Goal: Find contact information: Find contact information

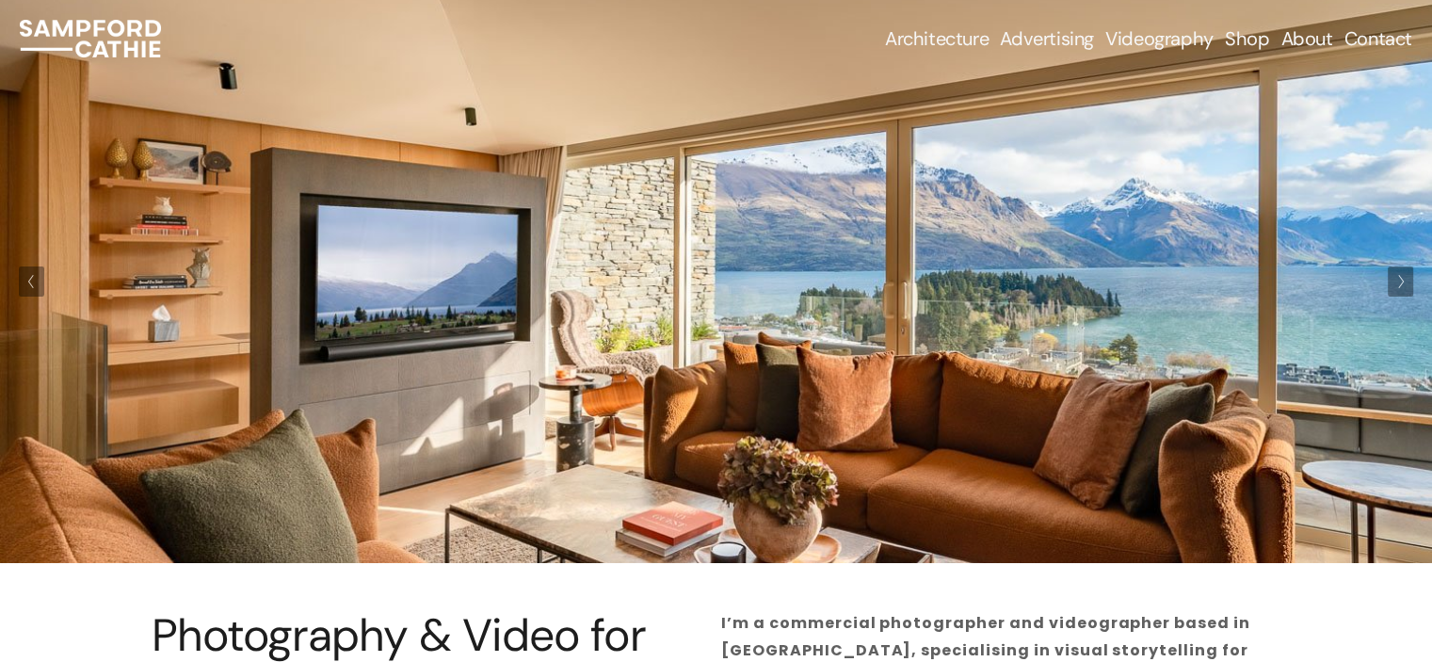
click at [1356, 42] on link "Contact" at bounding box center [1379, 38] width 68 height 26
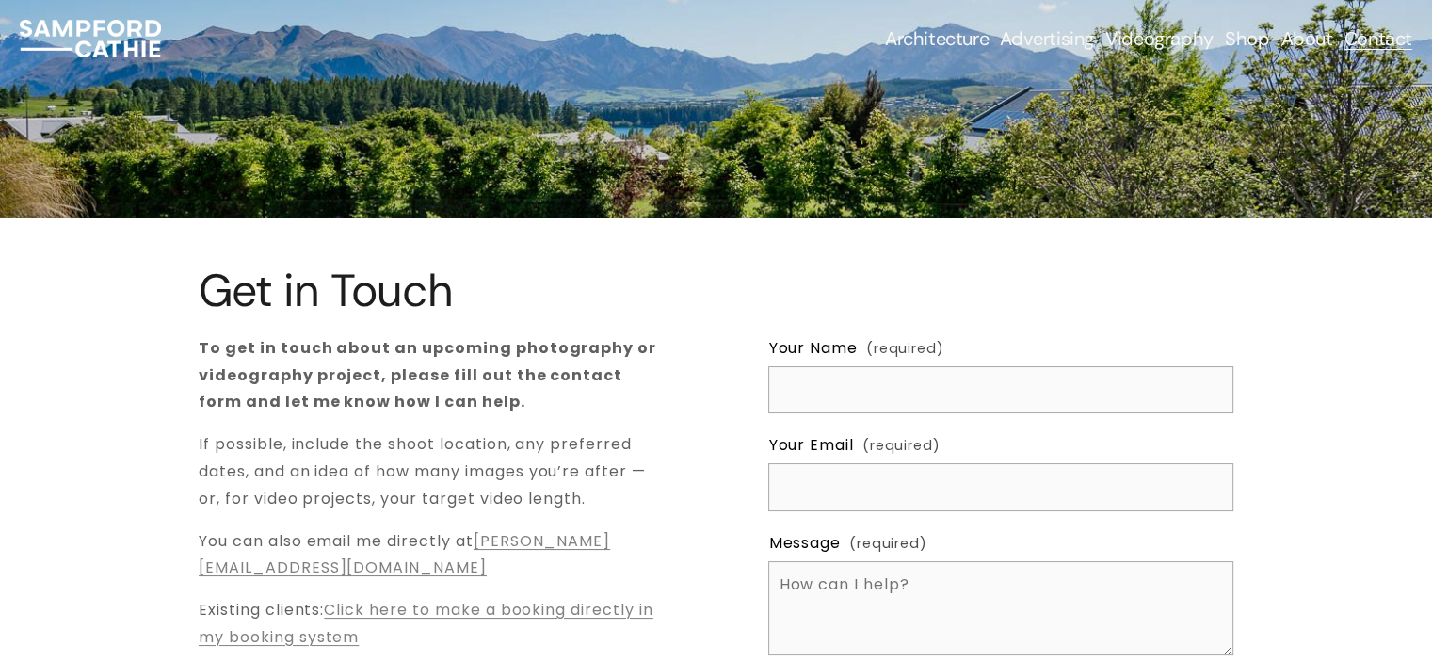
click at [437, 564] on p "You can also email me directly at [PERSON_NAME][EMAIL_ADDRESS][DOMAIN_NAME]" at bounding box center [431, 555] width 465 height 55
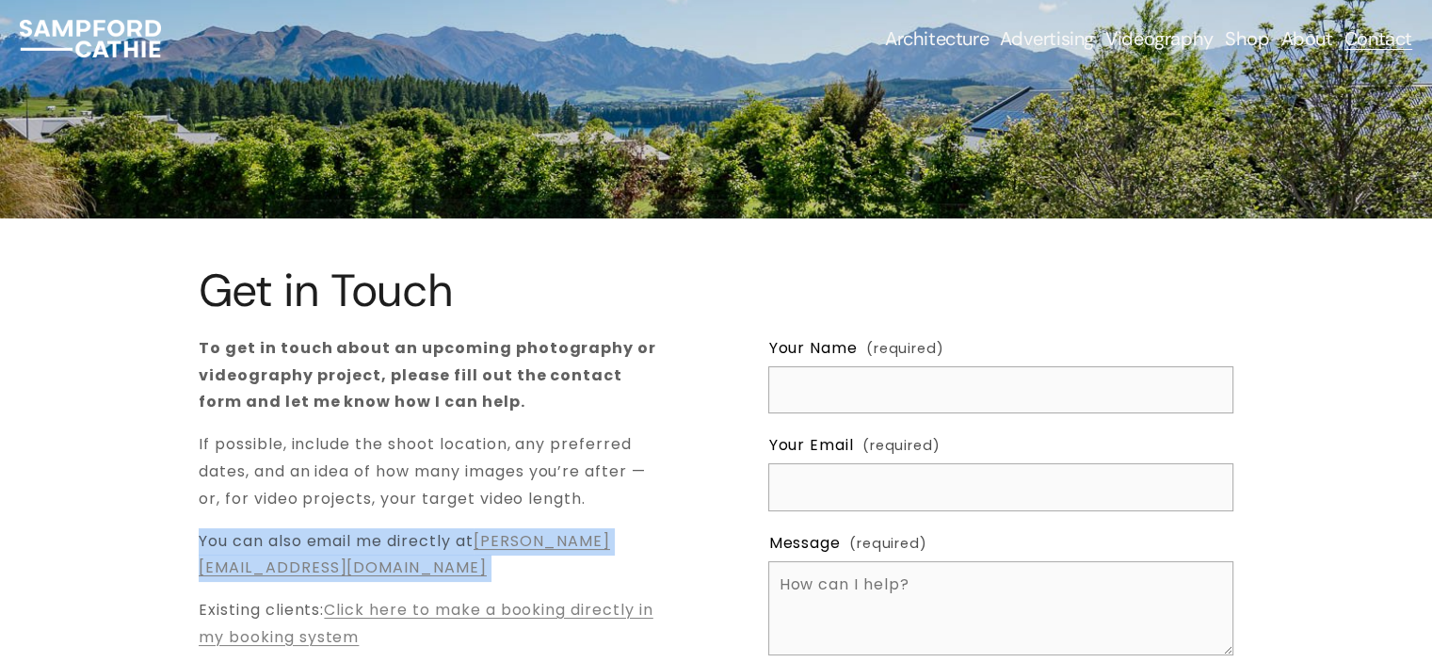
click at [437, 564] on p "You can also email me directly at [PERSON_NAME][EMAIL_ADDRESS][DOMAIN_NAME]" at bounding box center [431, 555] width 465 height 55
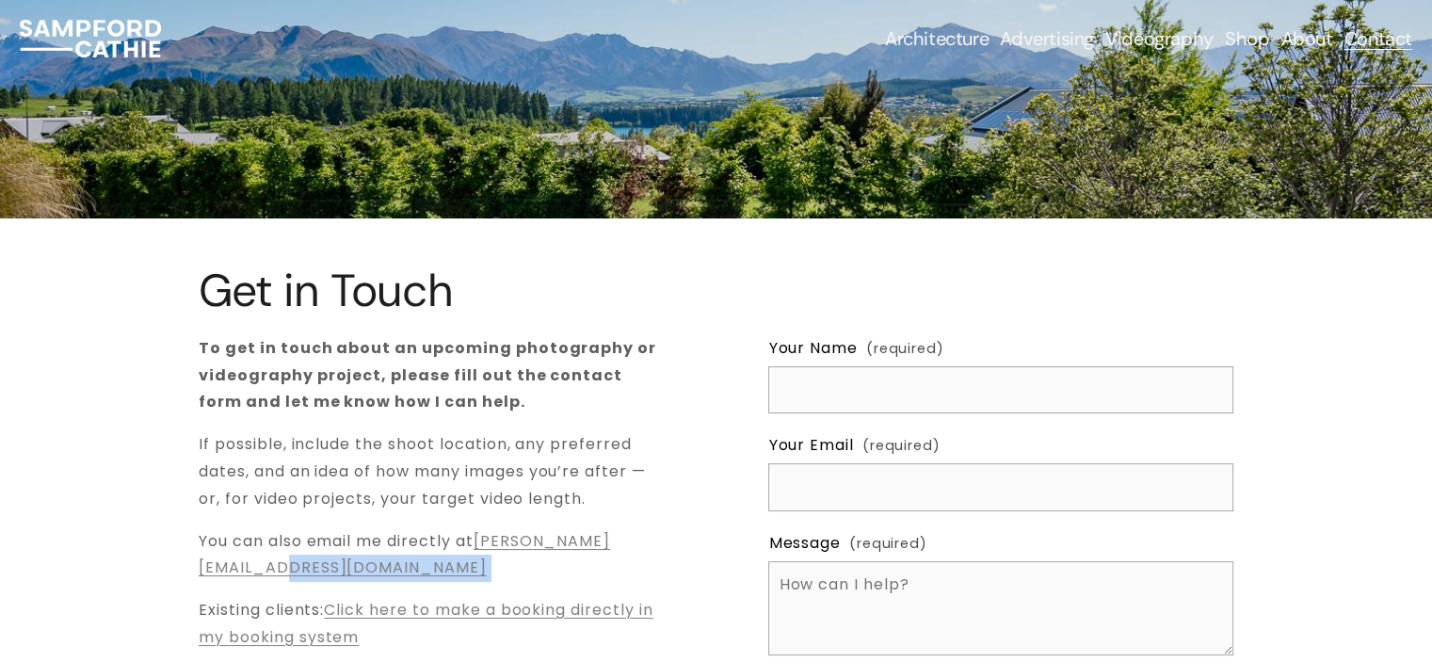
click at [437, 564] on p "You can also email me directly at [PERSON_NAME][EMAIL_ADDRESS][DOMAIN_NAME]" at bounding box center [431, 555] width 465 height 55
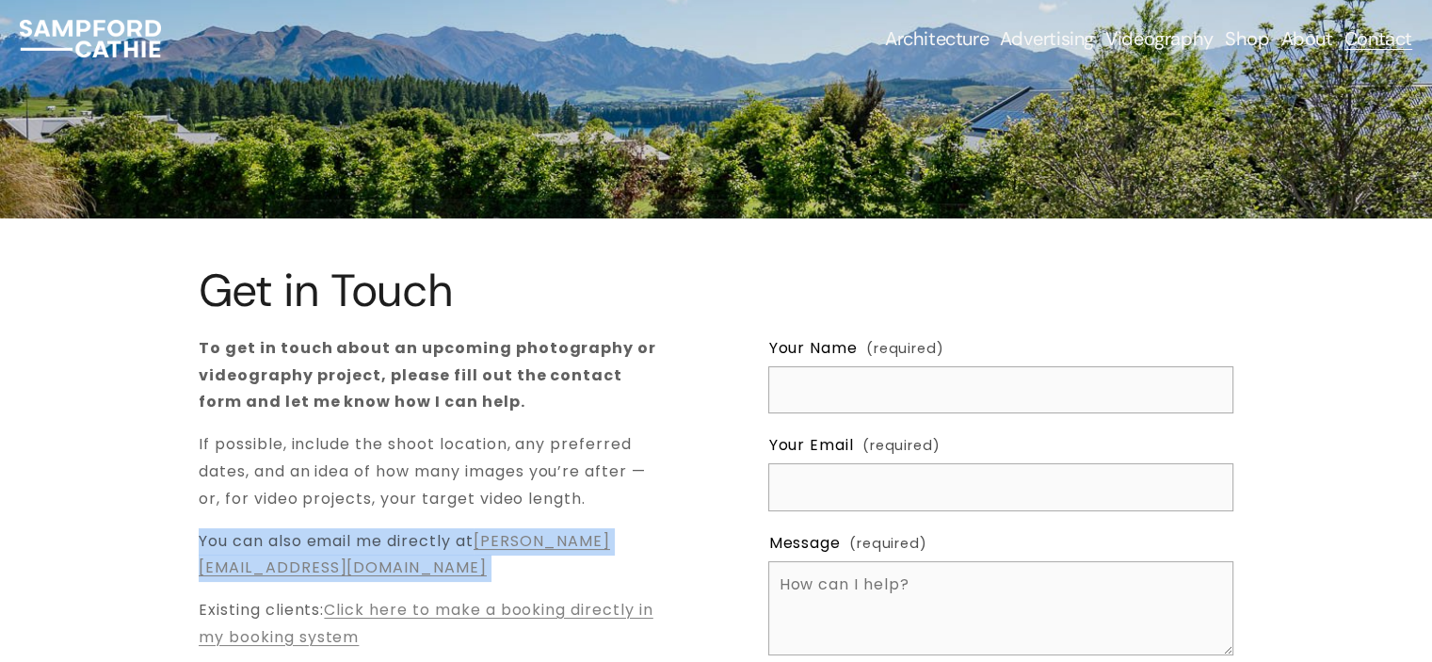
click at [437, 564] on p "You can also email me directly at [PERSON_NAME][EMAIL_ADDRESS][DOMAIN_NAME]" at bounding box center [431, 555] width 465 height 55
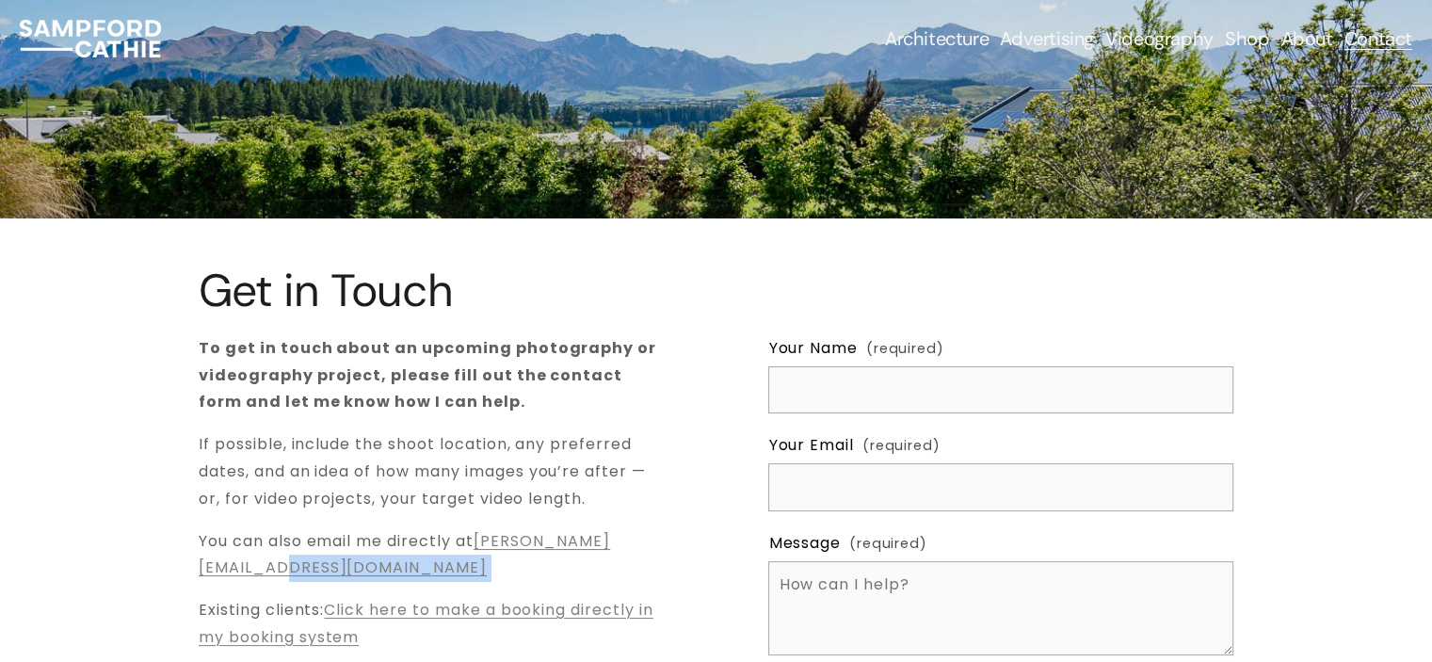
click at [437, 564] on p "You can also email me directly at [PERSON_NAME][EMAIL_ADDRESS][DOMAIN_NAME]" at bounding box center [431, 555] width 465 height 55
click at [431, 565] on p "You can also email me directly at [PERSON_NAME][EMAIL_ADDRESS][DOMAIN_NAME]" at bounding box center [431, 555] width 465 height 55
click at [418, 565] on link "[PERSON_NAME][EMAIL_ADDRESS][DOMAIN_NAME]" at bounding box center [405, 554] width 412 height 49
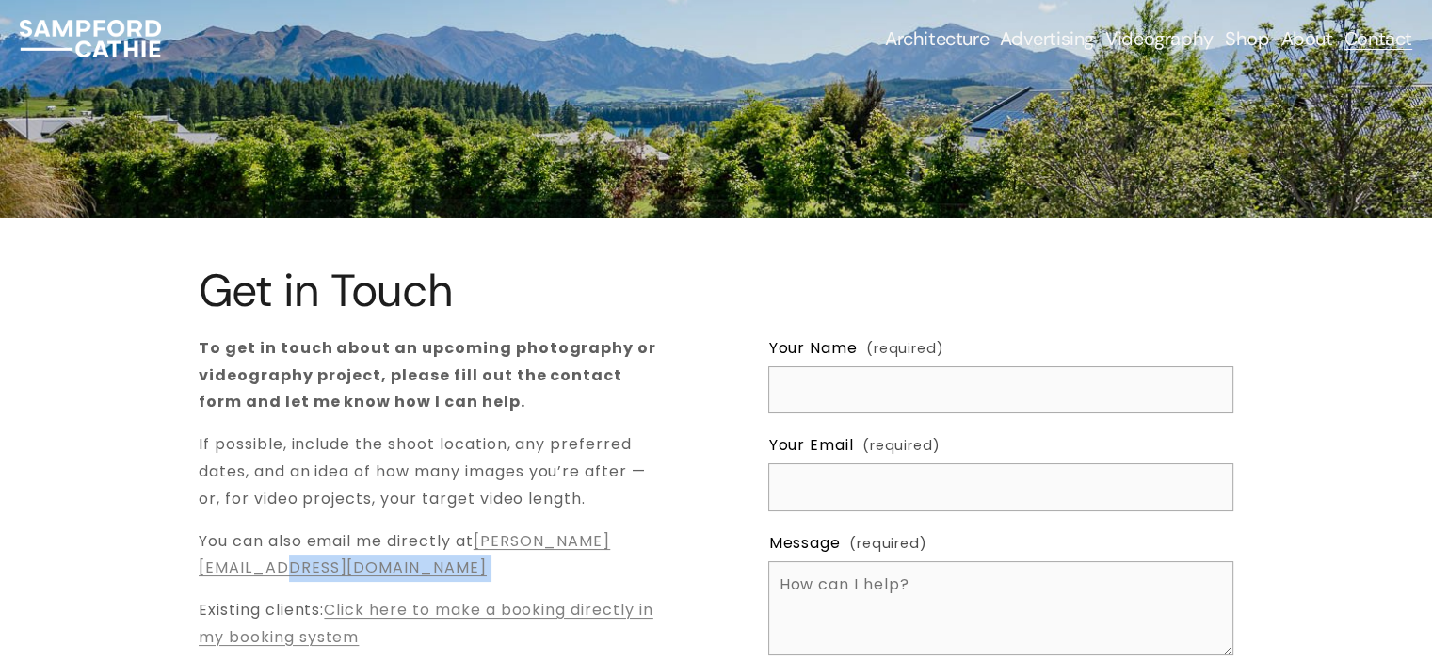
click at [446, 565] on p "You can also email me directly at [PERSON_NAME][EMAIL_ADDRESS][DOMAIN_NAME]" at bounding box center [431, 555] width 465 height 55
click at [192, 564] on div "Get in Touch To get in touch about an upcoming photography or videography proje…" at bounding box center [716, 520] width 1432 height 509
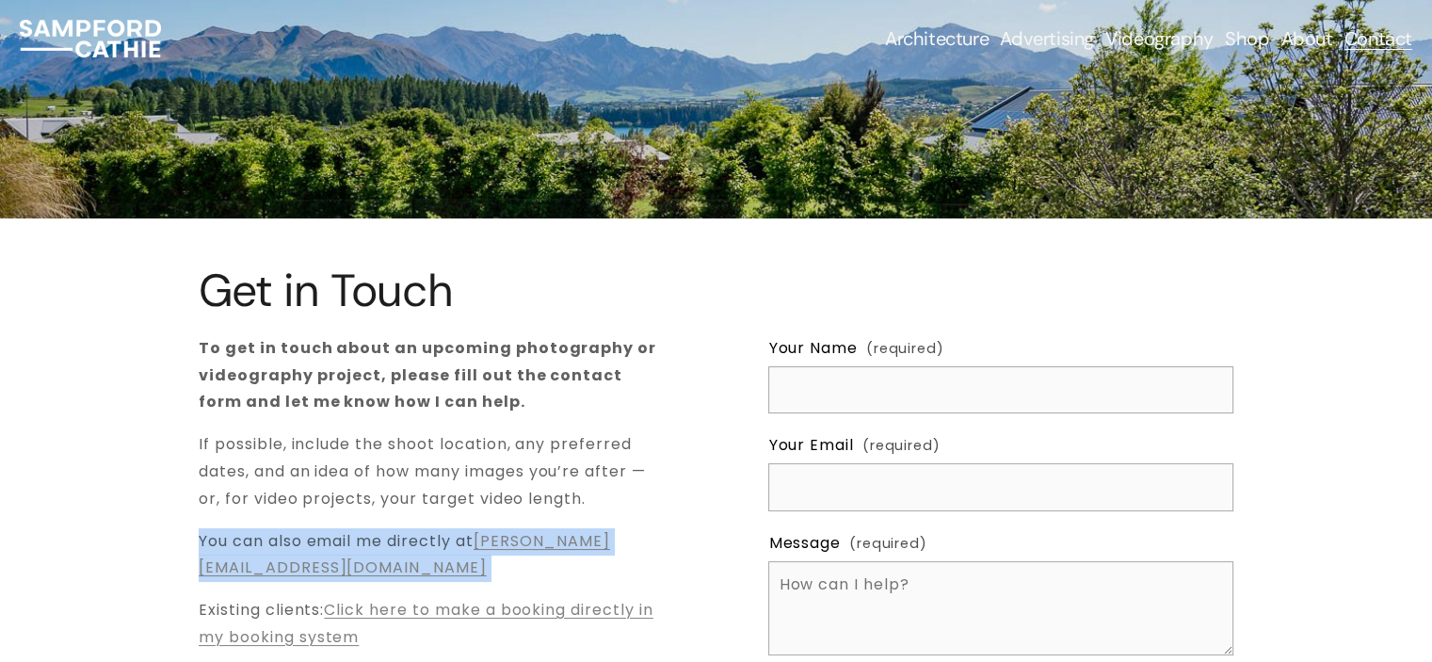
click at [192, 564] on div "Get in Touch To get in touch about an upcoming photography or videography proje…" at bounding box center [716, 520] width 1432 height 509
copy p "You can also email me directly at [PERSON_NAME][EMAIL_ADDRESS][DOMAIN_NAME]"
